Goal: Task Accomplishment & Management: Manage account settings

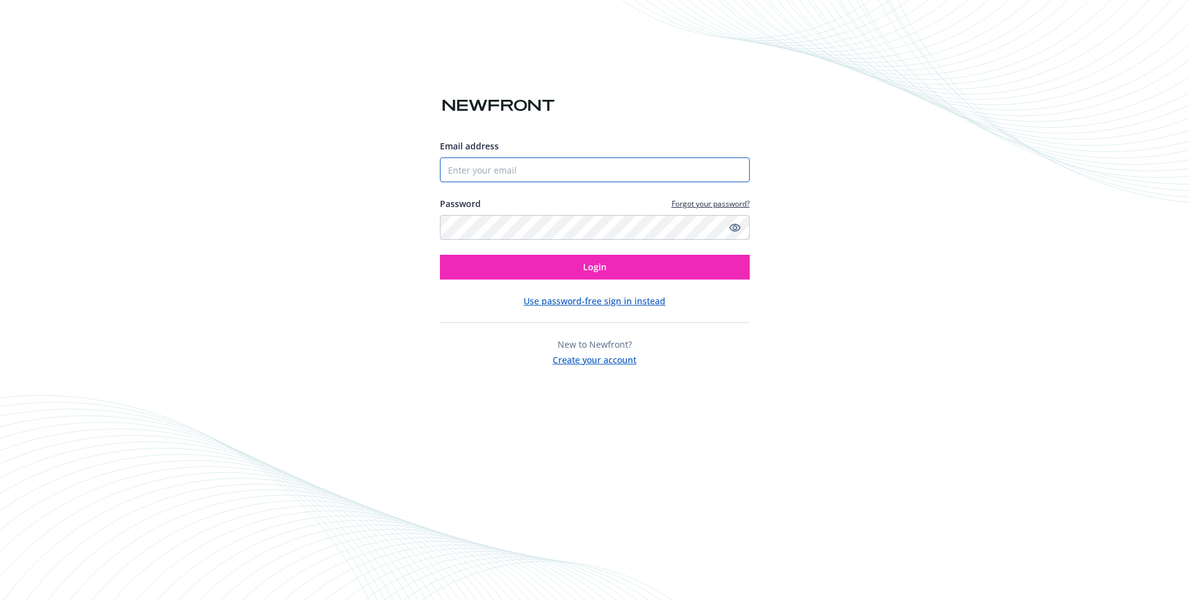
click at [539, 181] on input "Email address" at bounding box center [595, 169] width 310 height 25
click at [537, 167] on input "Email address" at bounding box center [595, 169] width 310 height 25
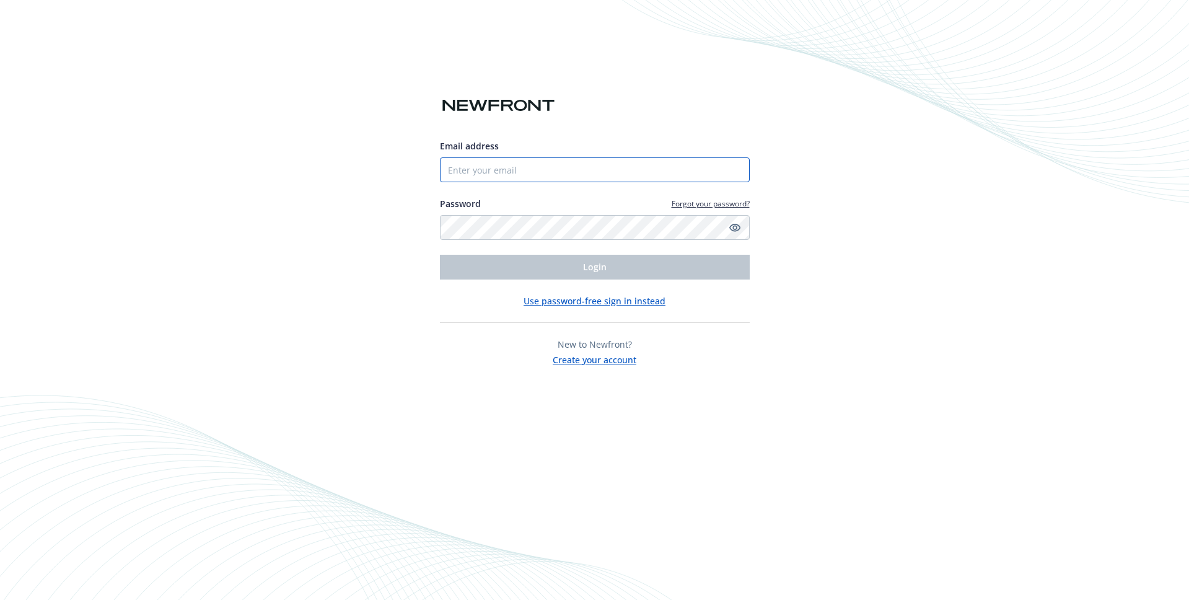
click at [508, 167] on input "Email address" at bounding box center [595, 169] width 310 height 25
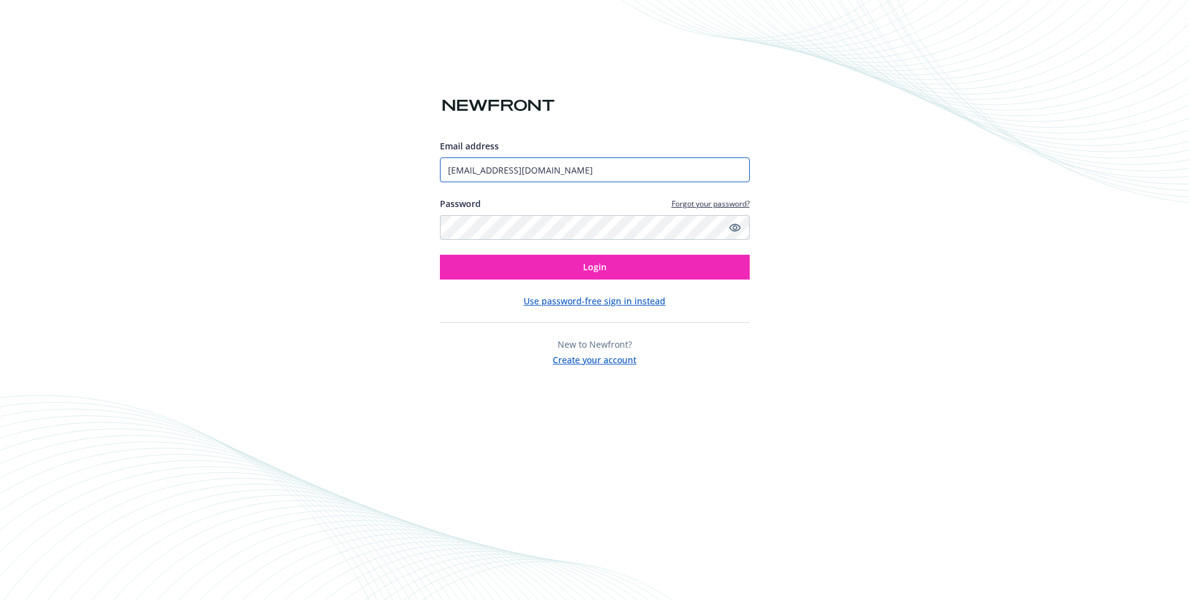
type input "[EMAIL_ADDRESS][DOMAIN_NAME]"
click at [440, 255] on button "Login" at bounding box center [595, 267] width 310 height 25
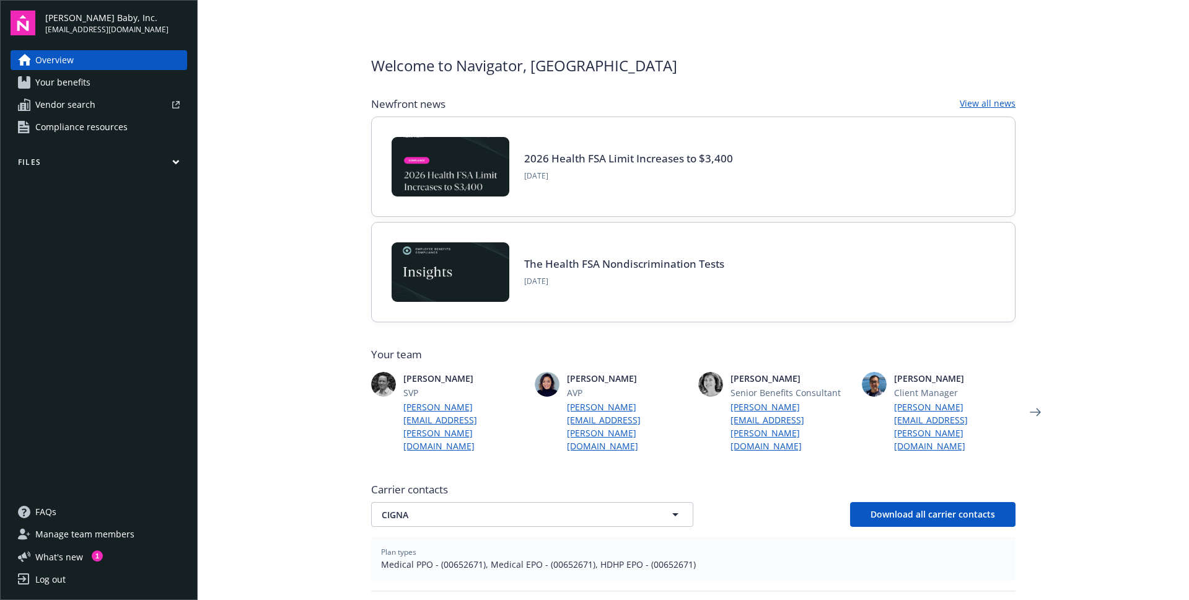
click at [171, 165] on button "Files" at bounding box center [99, 164] width 177 height 15
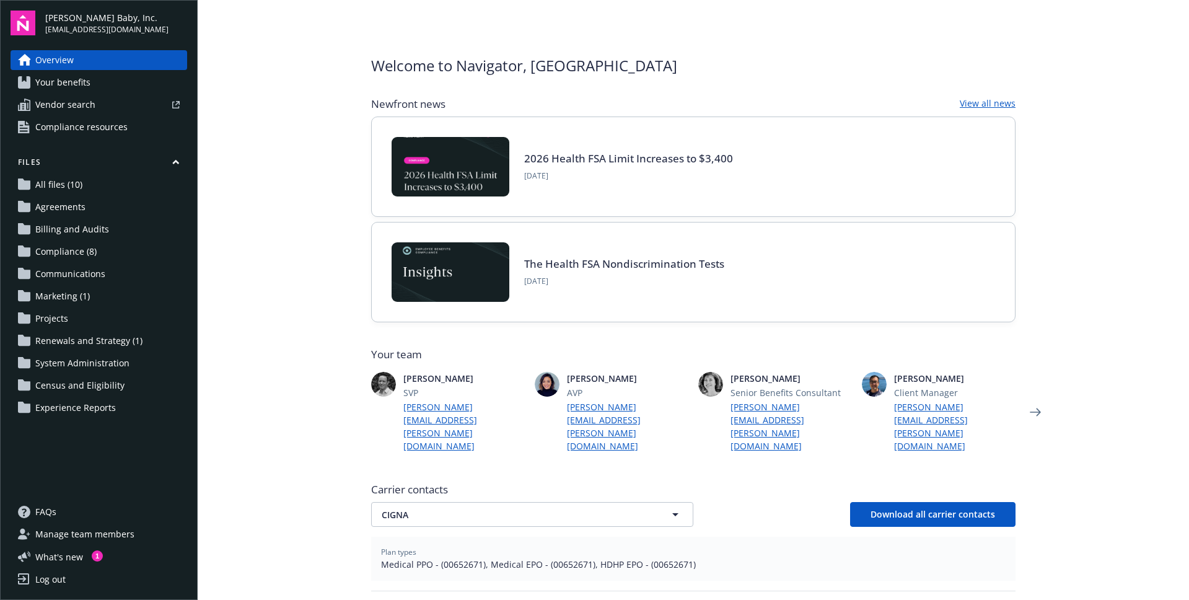
click at [99, 386] on span "Census and Eligibility" at bounding box center [79, 385] width 89 height 20
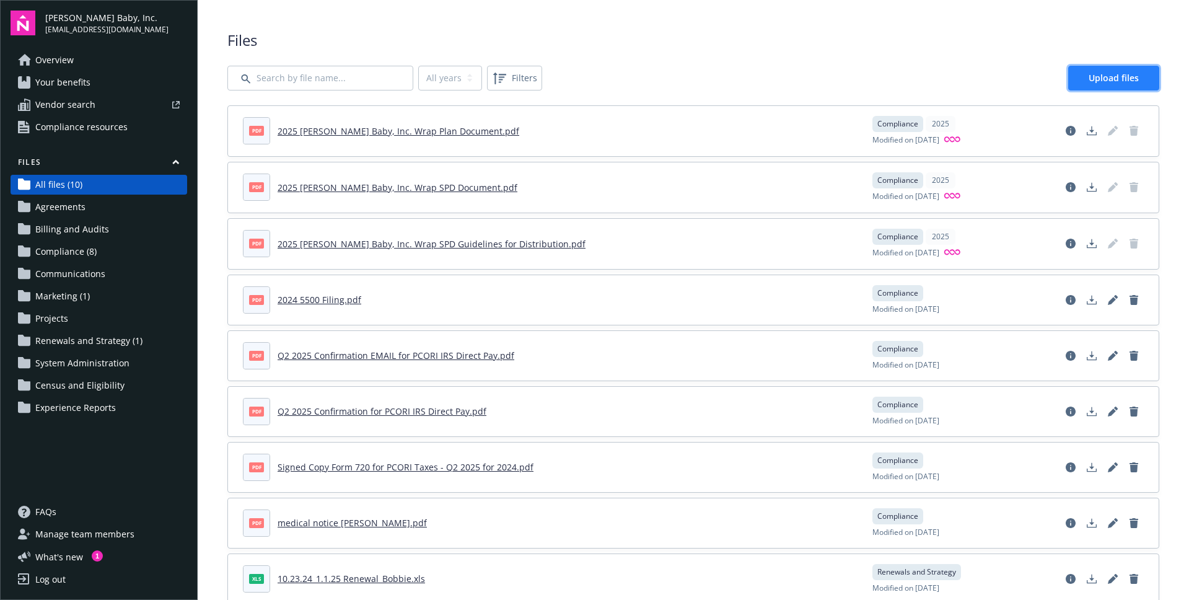
click at [1135, 76] on span "Upload files" at bounding box center [1113, 78] width 50 height 12
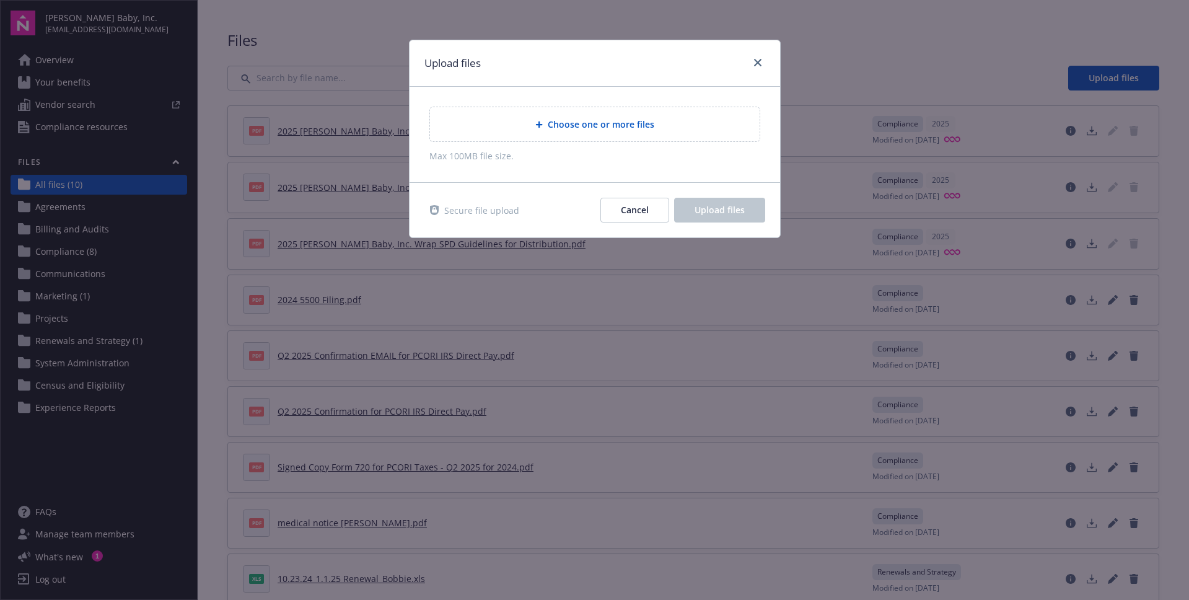
click at [616, 123] on span "Choose one or more files" at bounding box center [601, 124] width 107 height 13
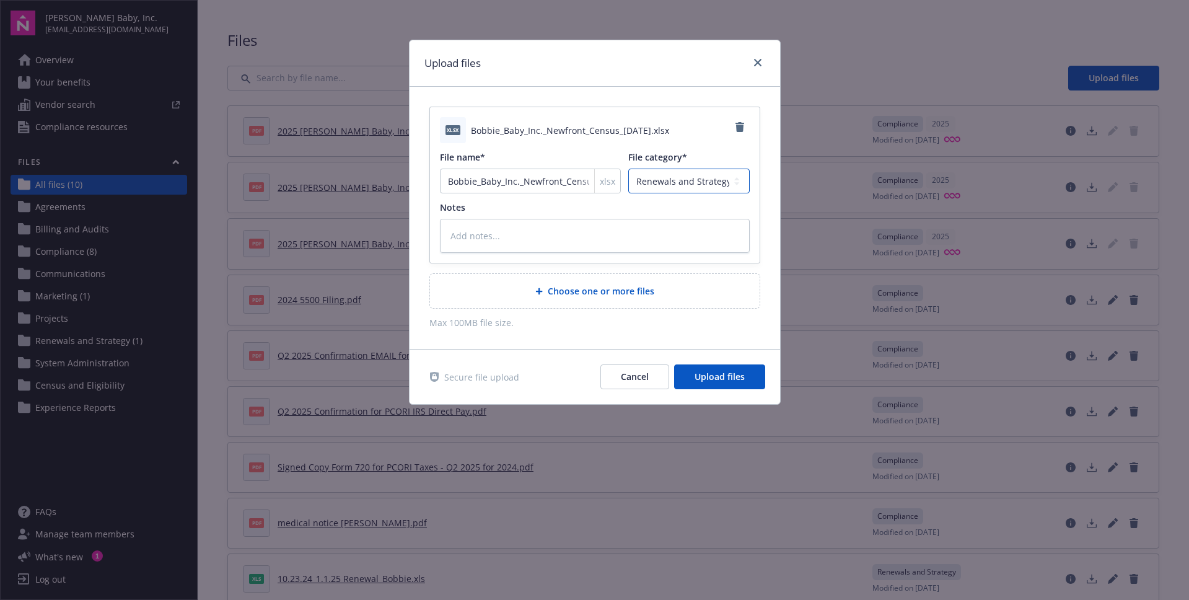
click at [702, 186] on select "Agreements Billing and Audits Census and Eligibility Communications Compliance …" at bounding box center [688, 180] width 121 height 25
select select "Census"
click at [628, 168] on select "Agreements Billing and Audits Census and Eligibility Communications Compliance …" at bounding box center [688, 180] width 121 height 25
click at [728, 380] on span "Upload files" at bounding box center [719, 376] width 50 height 12
type textarea "x"
